Goal: Information Seeking & Learning: Learn about a topic

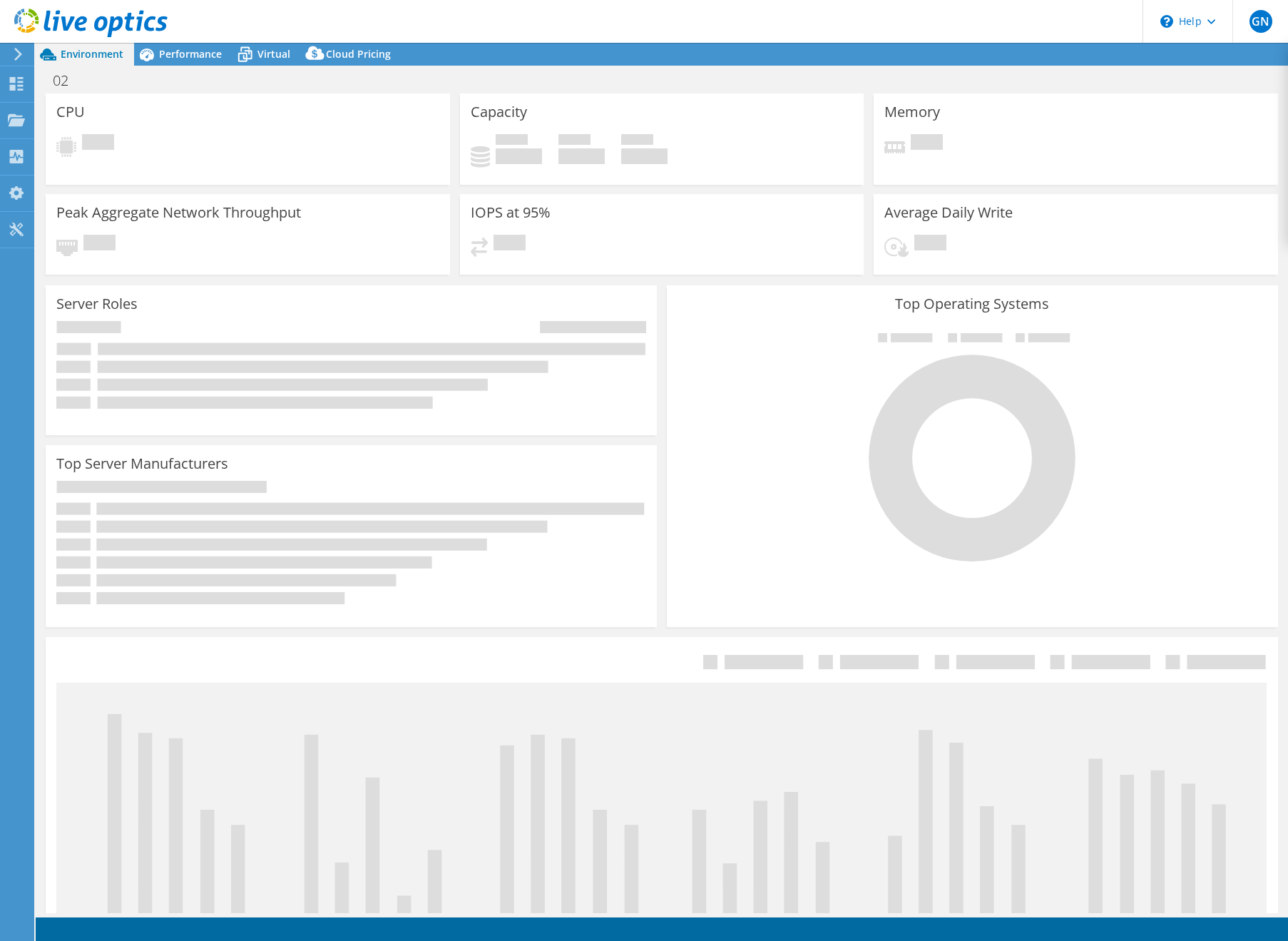
select select "USEast"
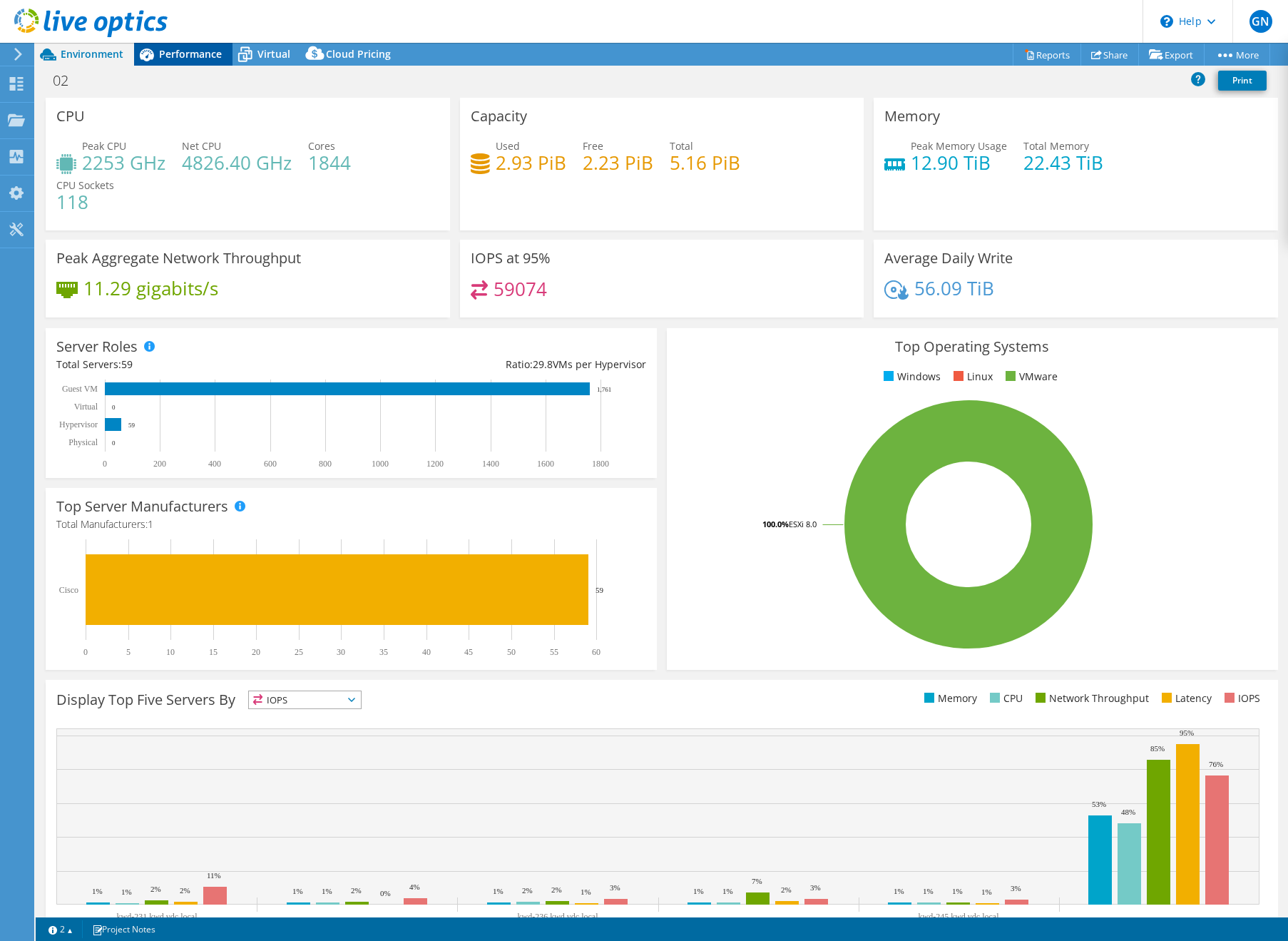
click at [158, 49] on icon at bounding box center [147, 55] width 25 height 25
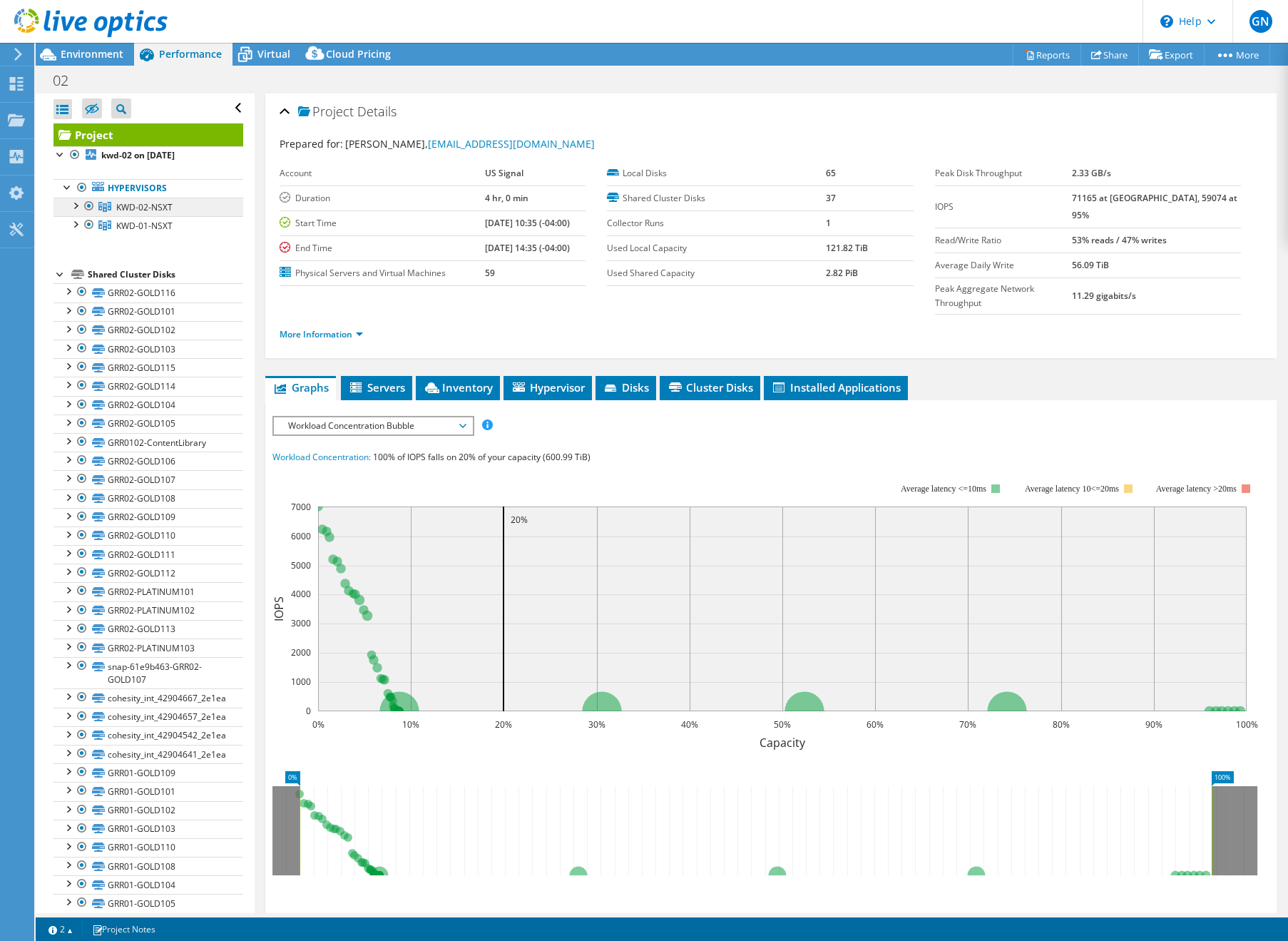
click at [158, 199] on link "KWD-02-NSXT" at bounding box center [149, 207] width 190 height 19
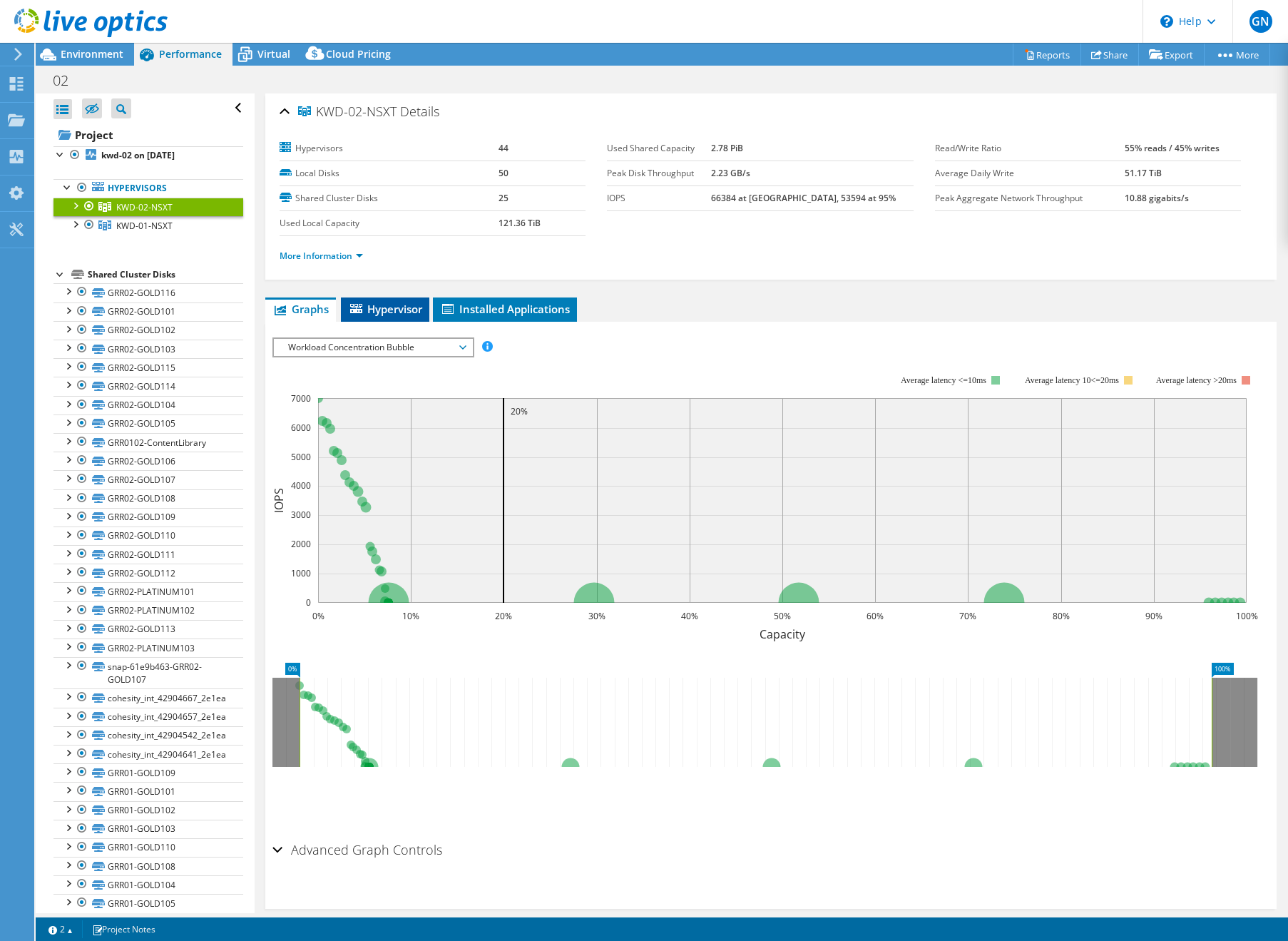
click at [385, 314] on span "Hypervisor" at bounding box center [385, 309] width 74 height 14
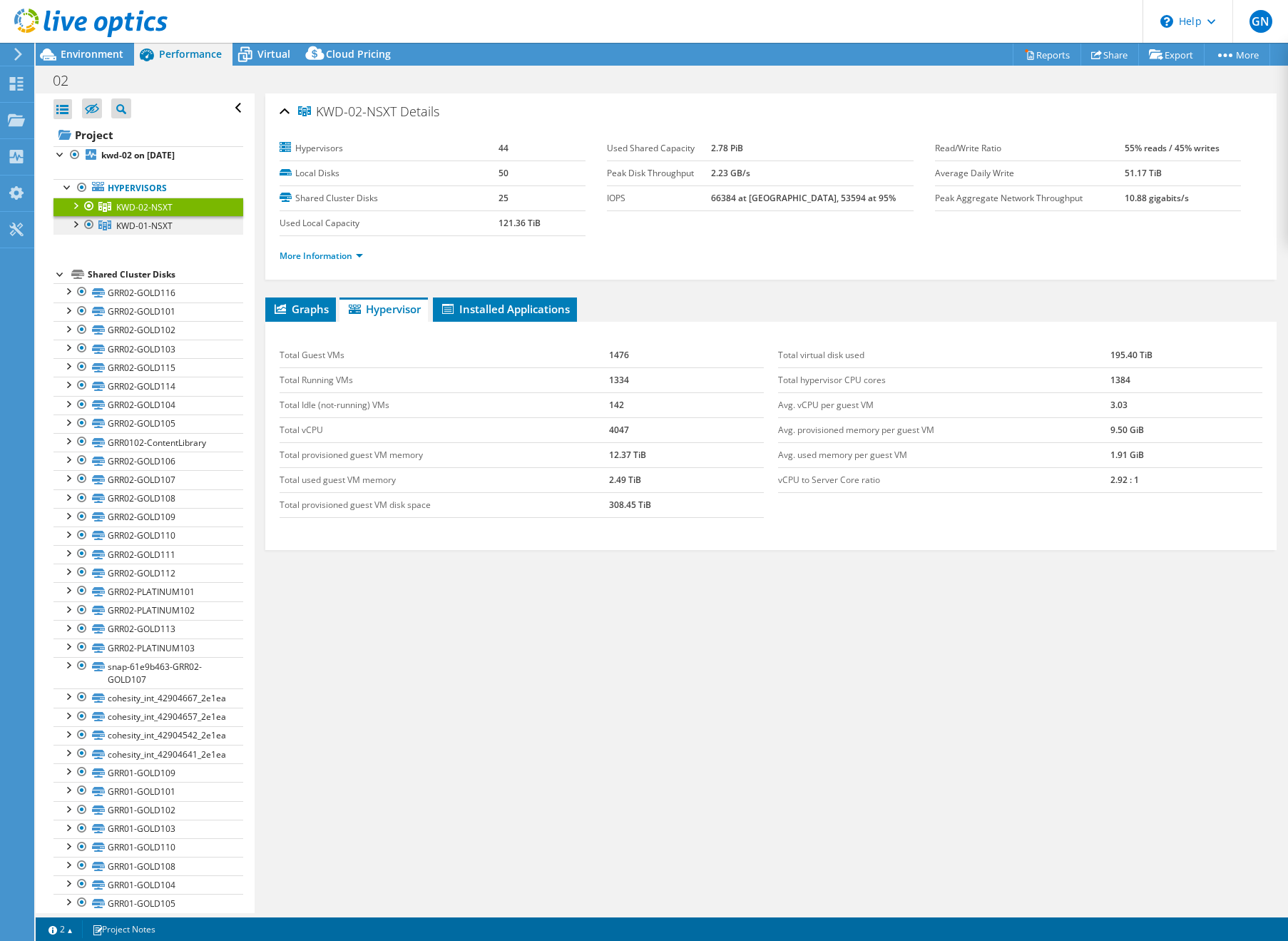
click at [138, 216] on link "KWD-01-NSXT" at bounding box center [149, 207] width 190 height 19
click at [117, 209] on span "KWD-02-NSXT" at bounding box center [145, 207] width 56 height 12
click at [289, 52] on div "Virtual" at bounding box center [266, 54] width 69 height 23
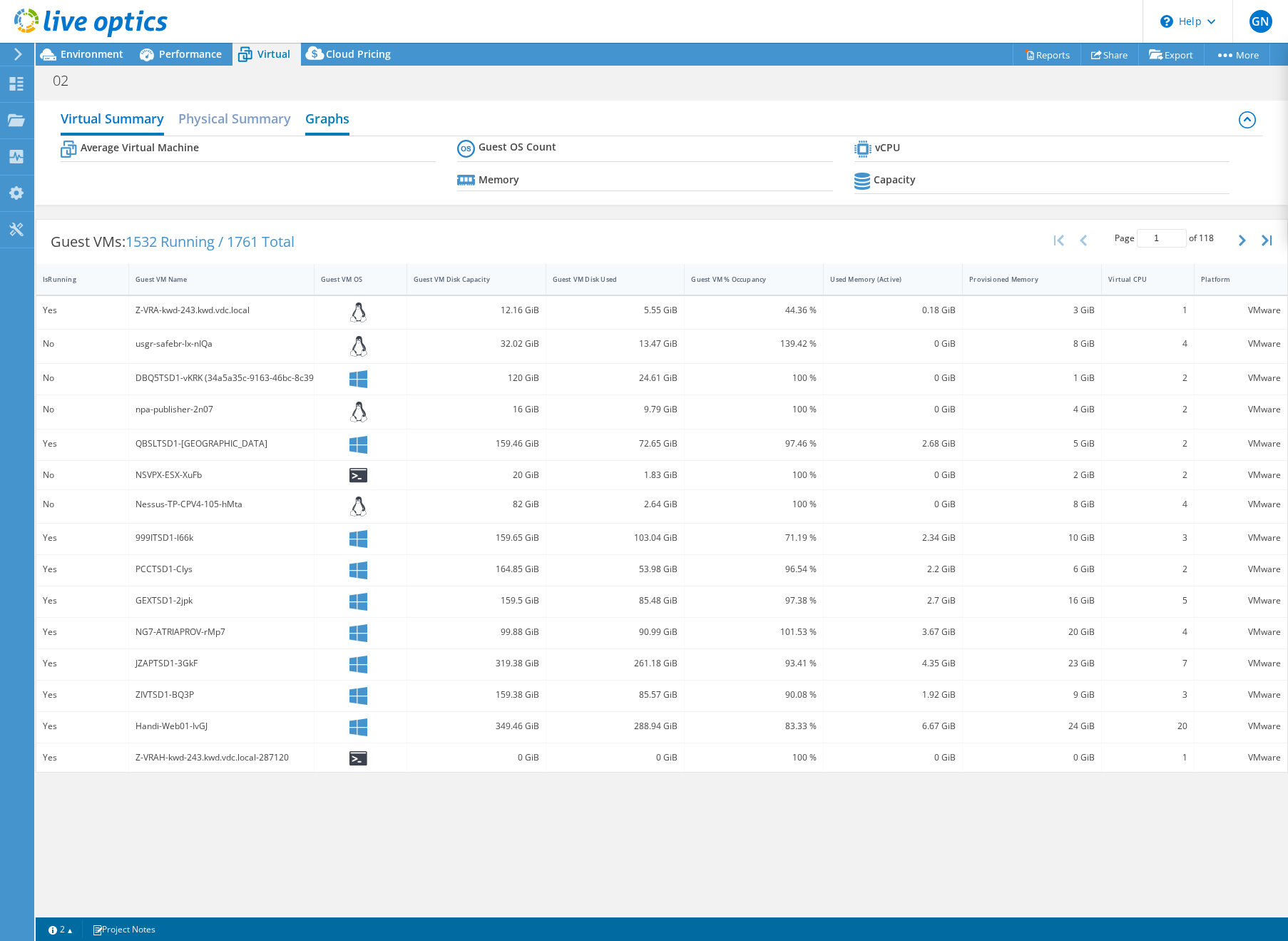
click at [327, 117] on h2 "Graphs" at bounding box center [326, 120] width 44 height 31
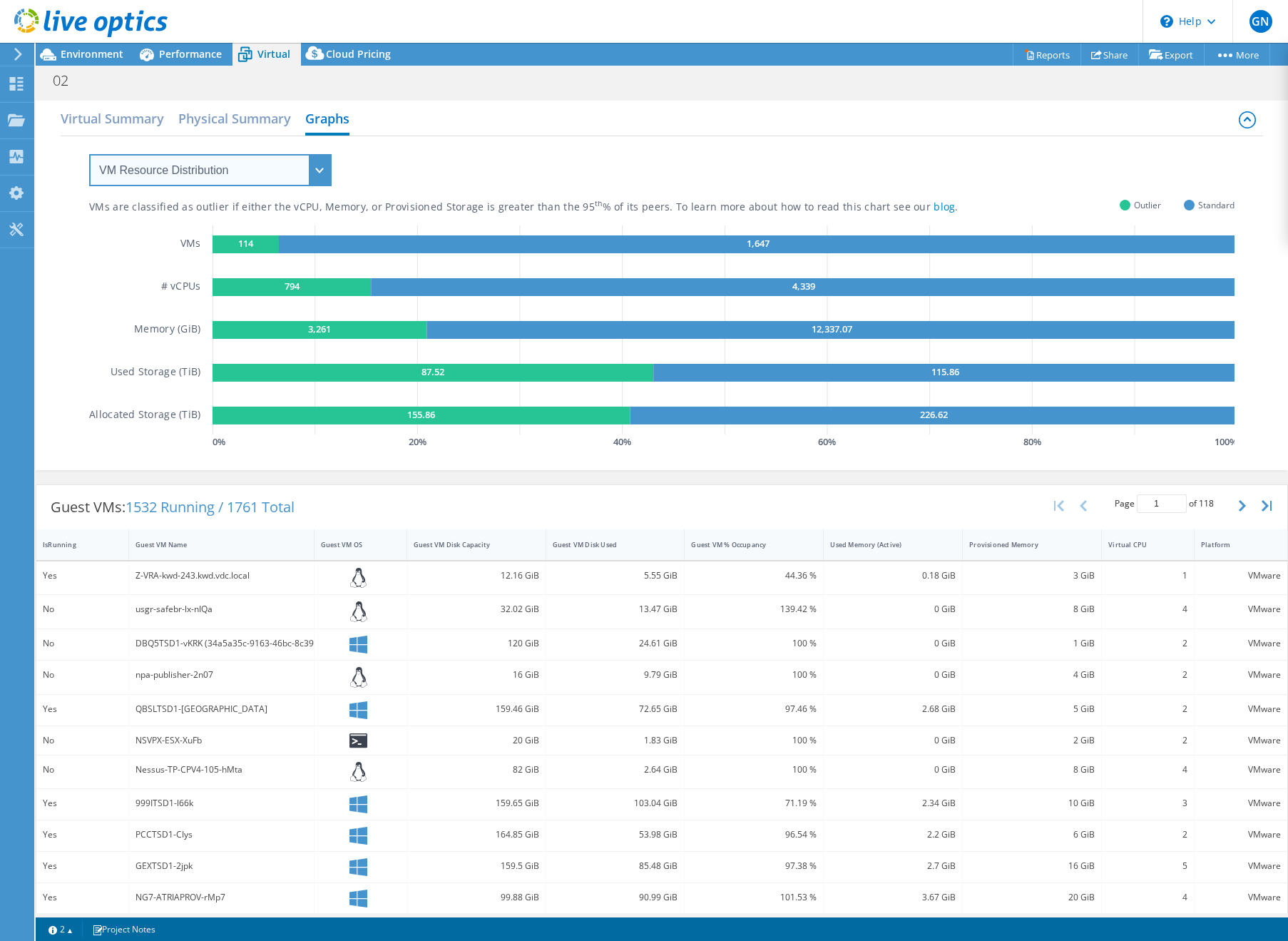
click at [219, 167] on select "VM Resource Distribution Provisioning Contrast Over Provisioning" at bounding box center [211, 170] width 243 height 32
select select "Over Provisioning"
click at [89, 154] on select "VM Resource Distribution Provisioning Contrast Over Provisioning" at bounding box center [211, 170] width 243 height 32
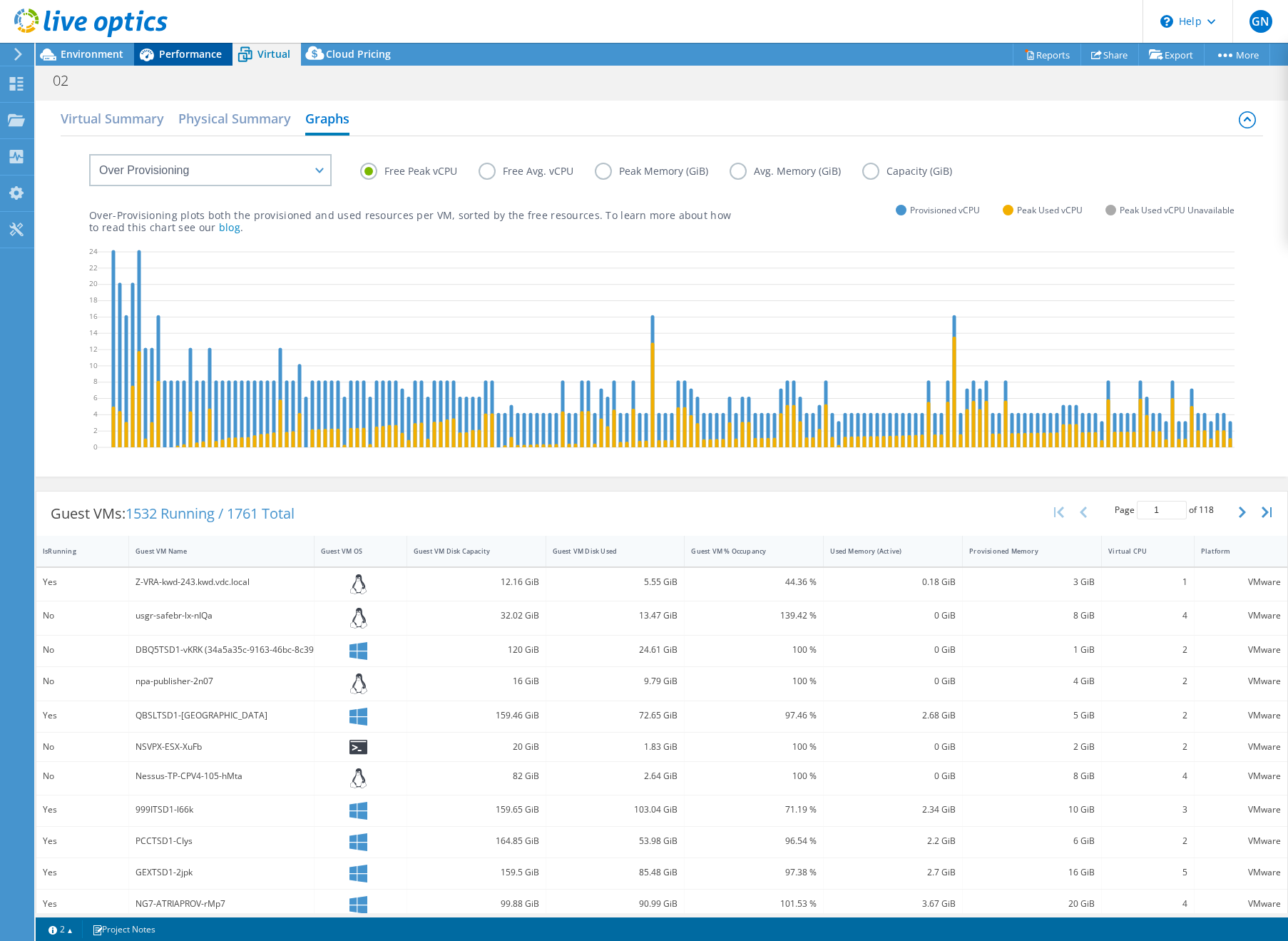
click at [166, 56] on span "Performance" at bounding box center [190, 54] width 63 height 13
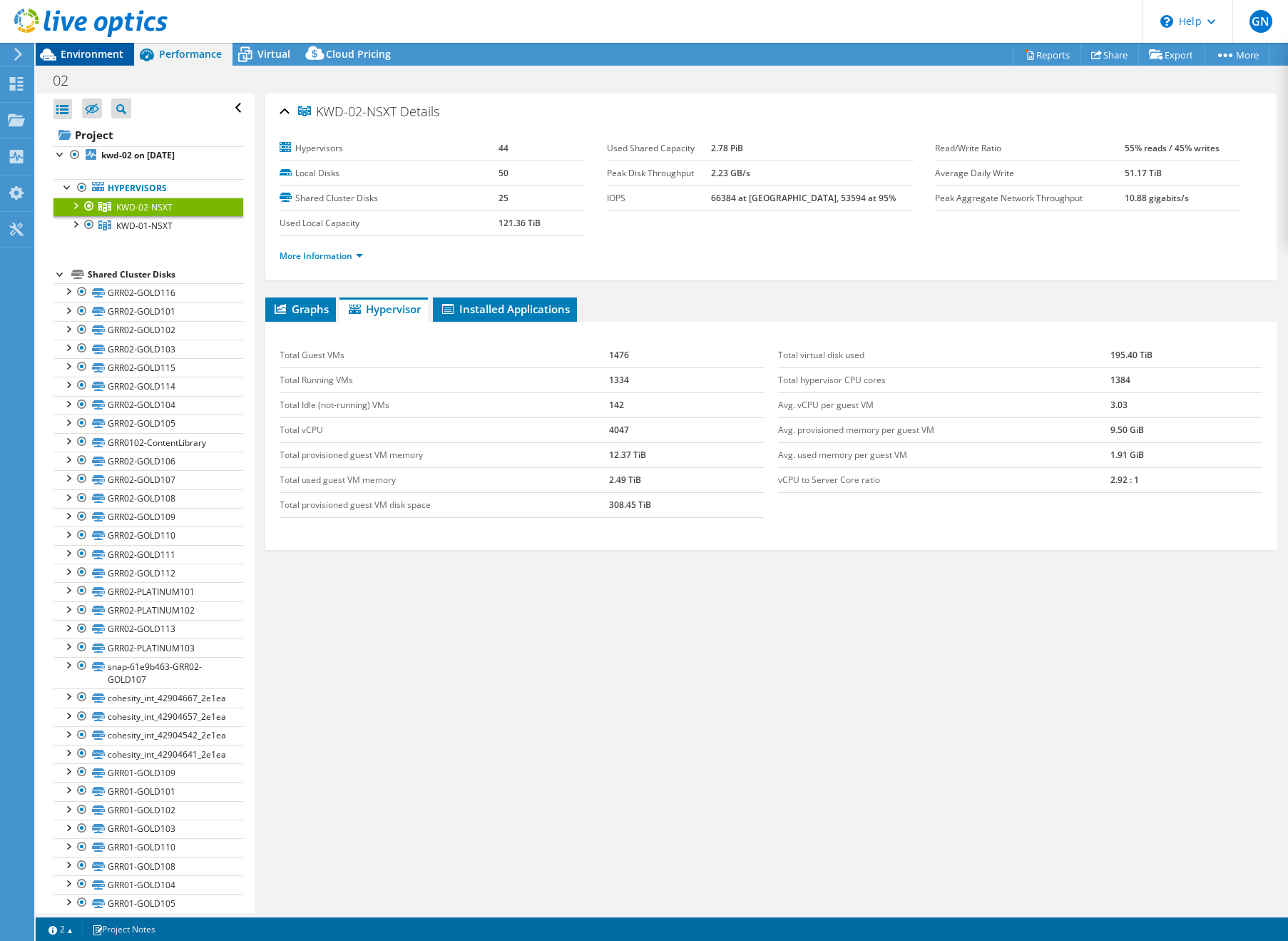
click at [70, 49] on span "Environment" at bounding box center [91, 54] width 63 height 13
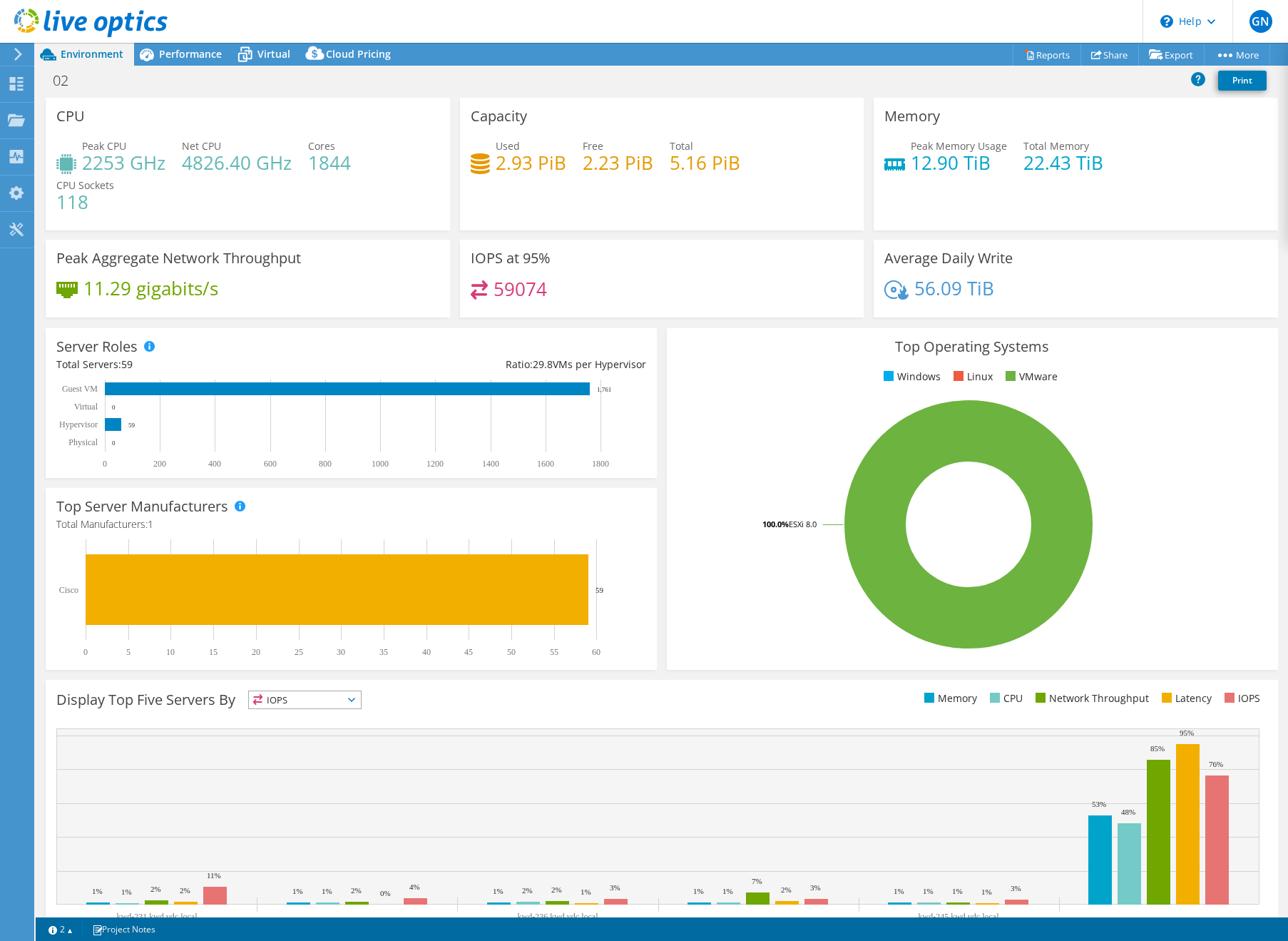
scroll to position [11, 0]
